Goal: Task Accomplishment & Management: Manage account settings

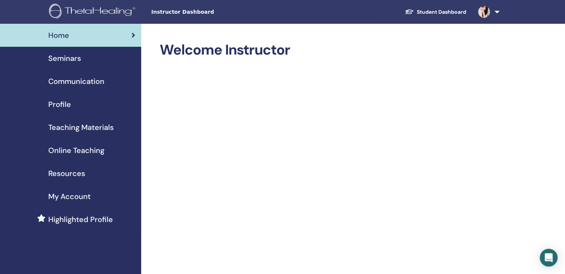
click at [68, 59] on span "Seminars" at bounding box center [64, 58] width 33 height 11
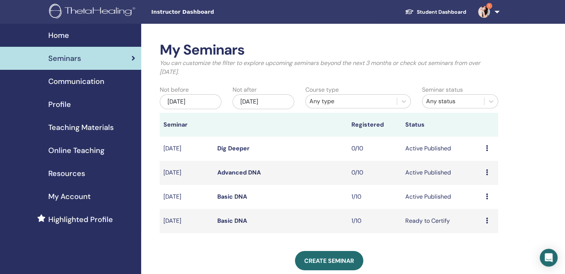
click at [486, 221] on icon at bounding box center [487, 221] width 2 height 6
click at [478, 260] on p "Cancel" at bounding box center [481, 260] width 28 height 9
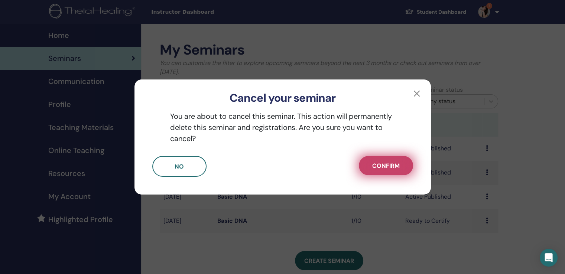
click at [382, 165] on span "Confirm" at bounding box center [386, 166] width 28 height 8
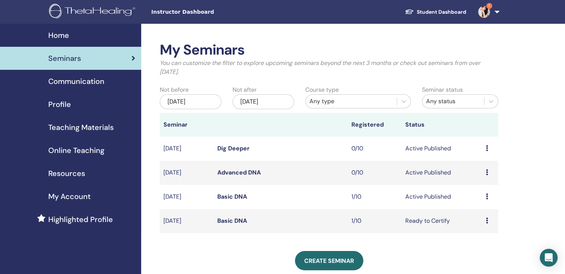
click at [483, 9] on img at bounding box center [484, 12] width 12 height 12
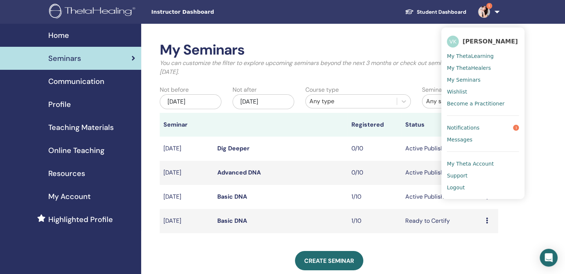
click at [467, 129] on span "Notifications" at bounding box center [463, 128] width 33 height 7
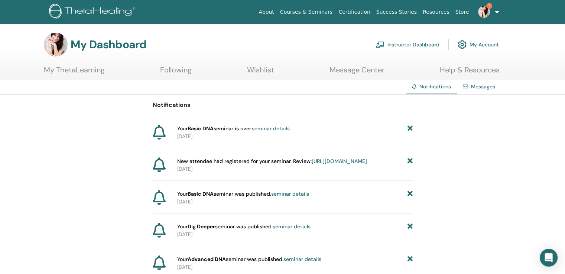
click at [482, 12] on img at bounding box center [484, 12] width 12 height 12
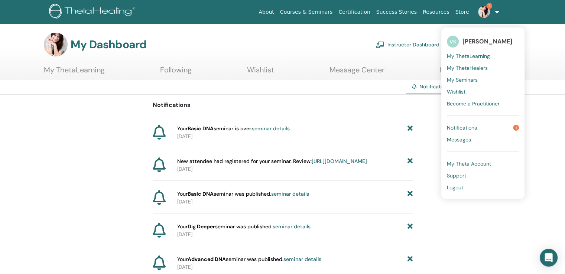
click at [482, 12] on img at bounding box center [484, 12] width 12 height 12
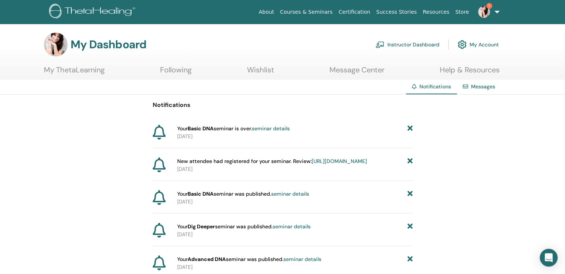
click at [482, 12] on img at bounding box center [484, 12] width 12 height 12
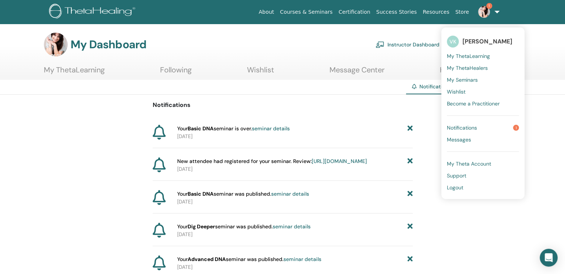
click at [482, 12] on img at bounding box center [484, 12] width 12 height 12
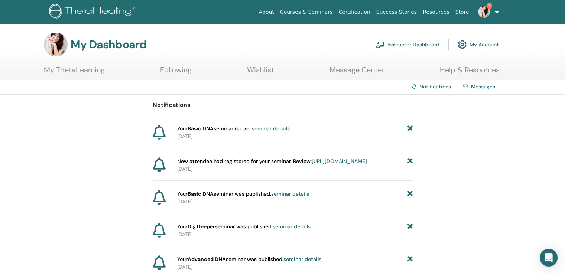
click at [400, 43] on link "Instructor Dashboard" at bounding box center [408, 44] width 64 height 16
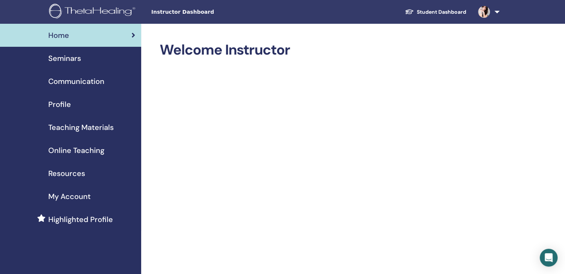
click at [64, 56] on span "Seminars" at bounding box center [64, 58] width 33 height 11
